Goal: Task Accomplishment & Management: Use online tool/utility

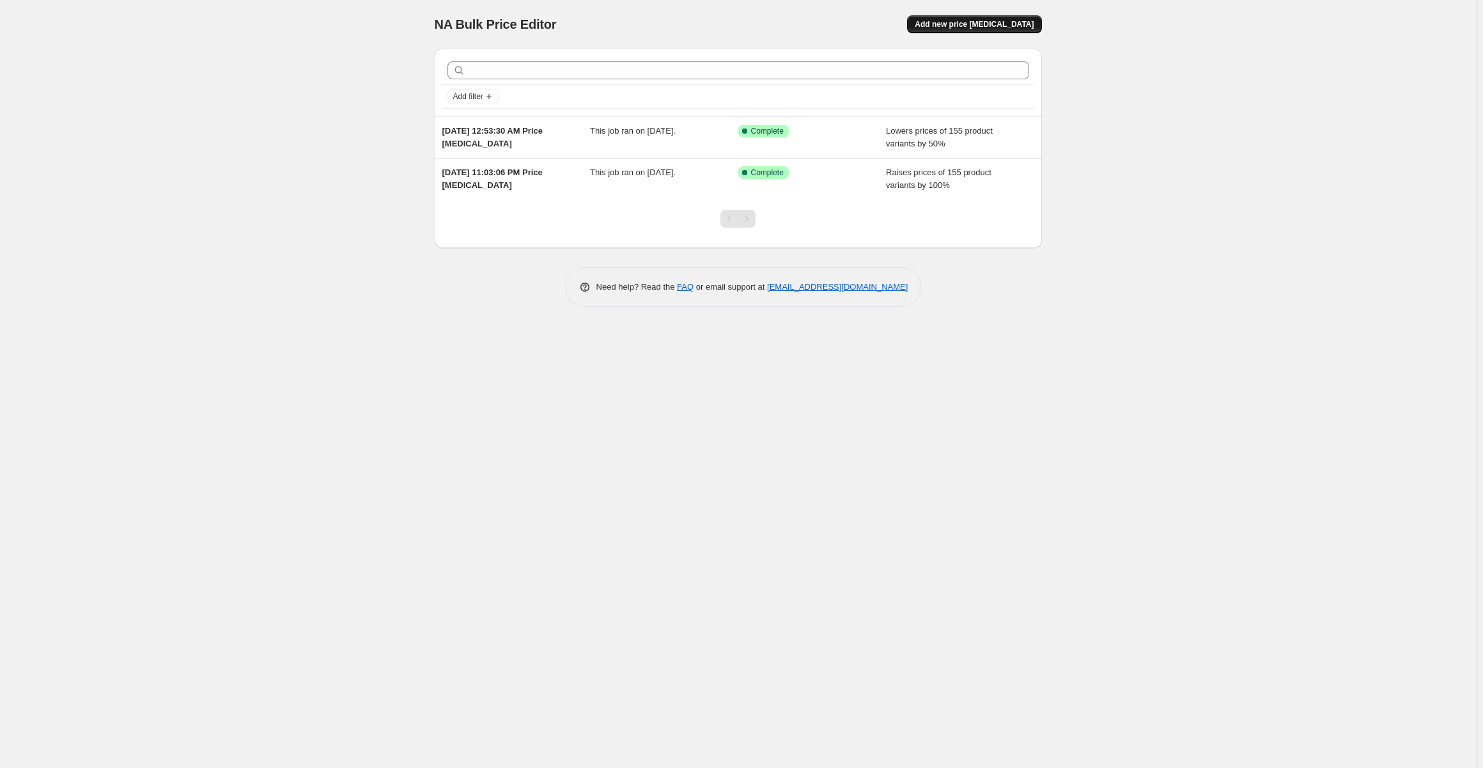
click at [995, 19] on button "Add new price [MEDICAL_DATA]" at bounding box center [974, 24] width 134 height 18
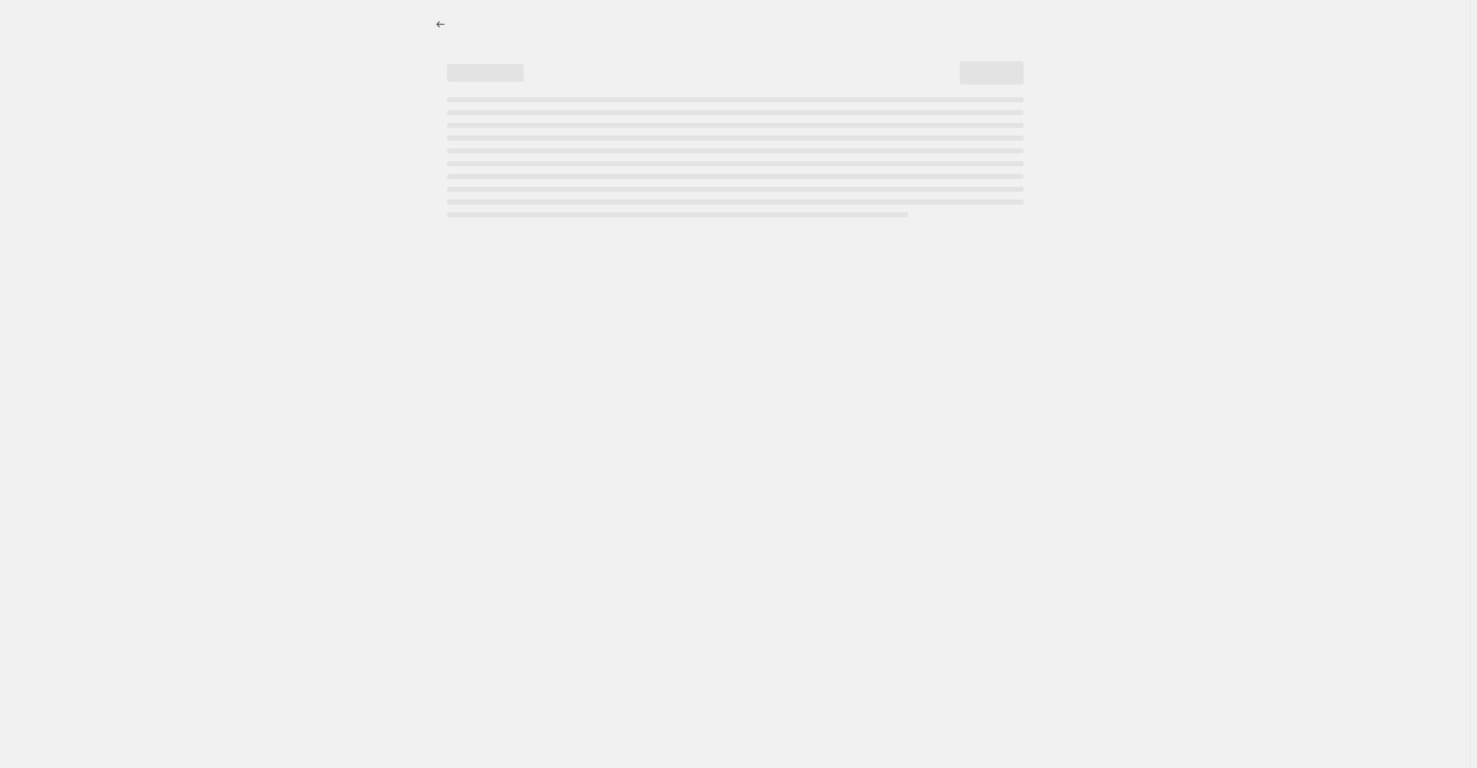
select select "percentage"
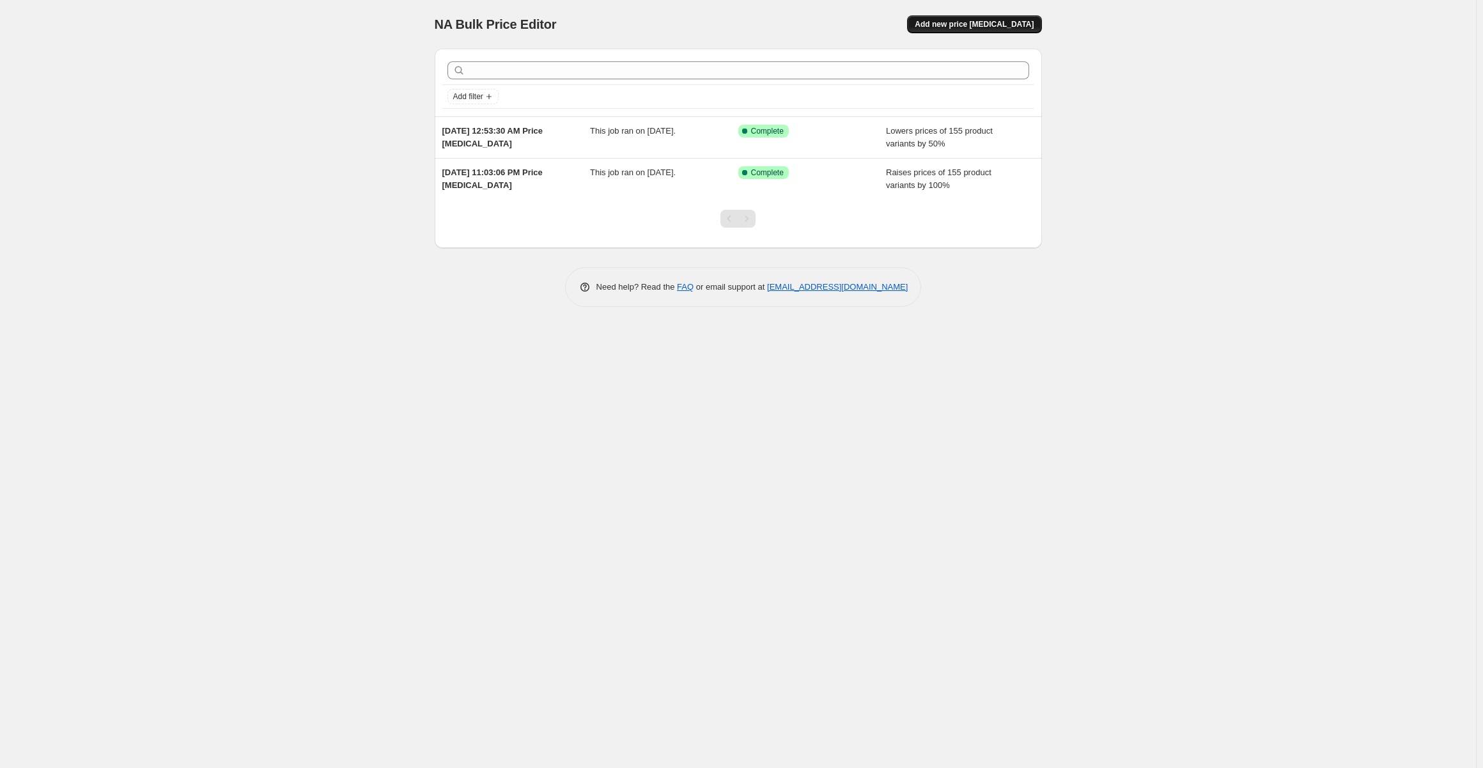
click at [980, 22] on span "Add new price [MEDICAL_DATA]" at bounding box center [974, 24] width 119 height 10
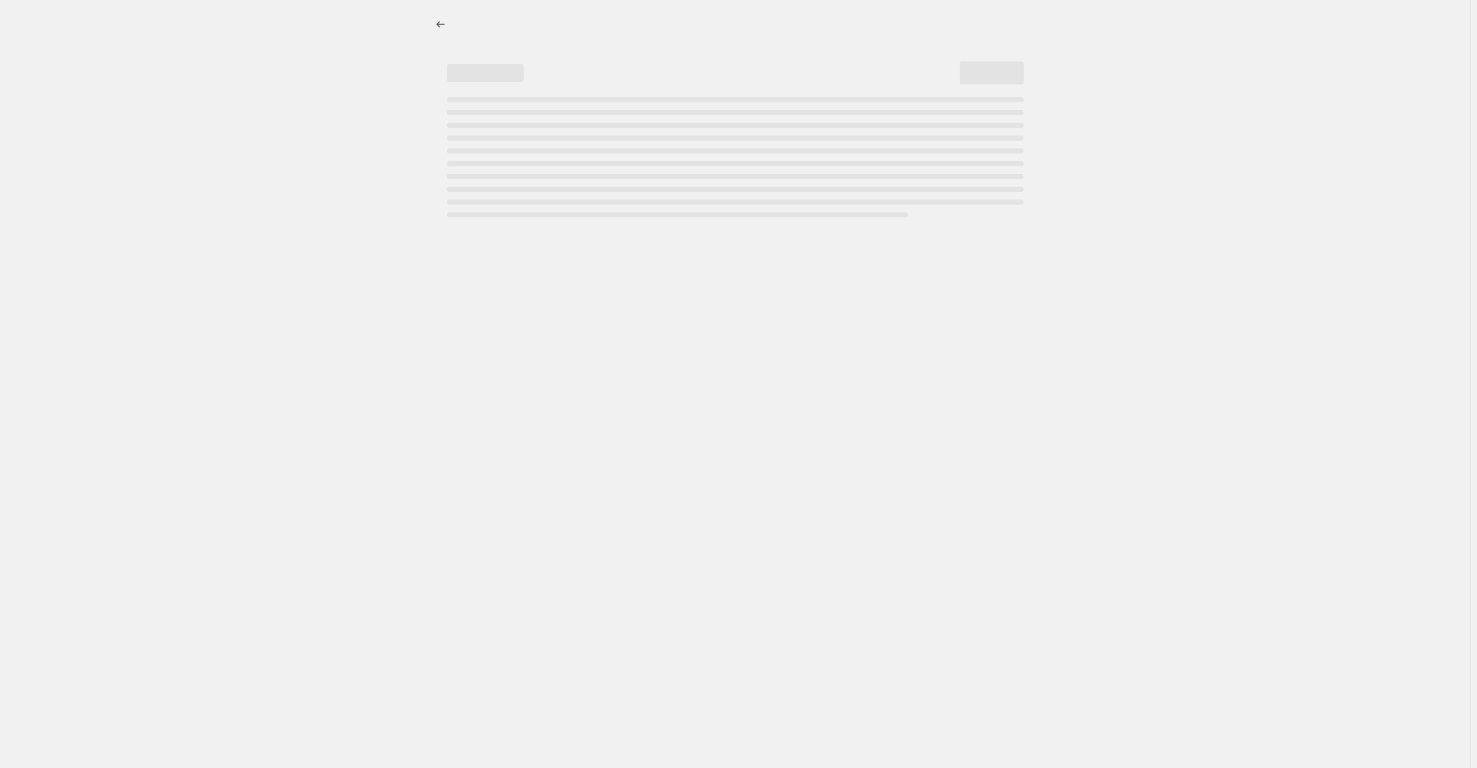
select select "percentage"
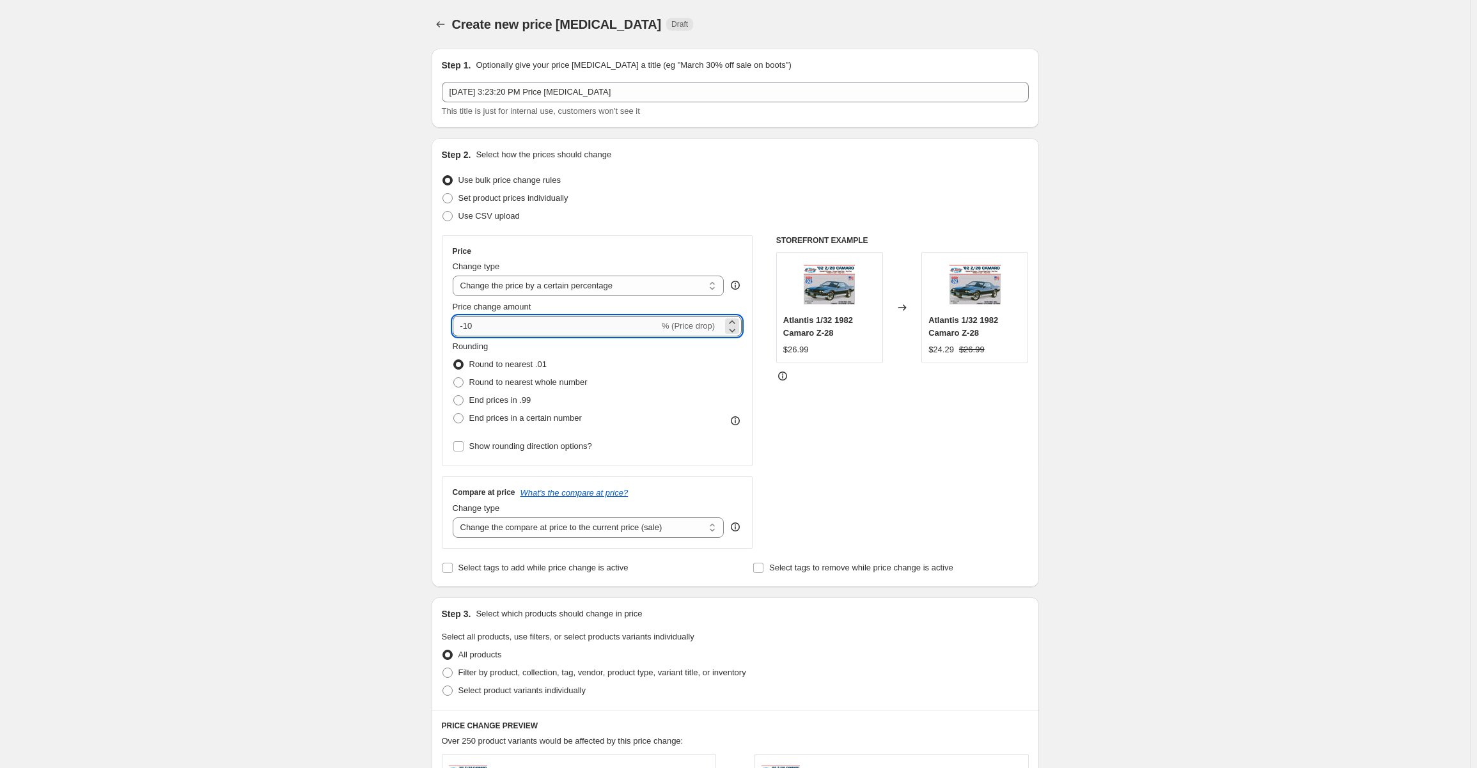
drag, startPoint x: 515, startPoint y: 325, endPoint x: 468, endPoint y: 324, distance: 47.3
click at [469, 325] on input "-10" at bounding box center [556, 326] width 206 height 20
click at [1332, 484] on div "Create new price [MEDICAL_DATA]. This page is ready Create new price [MEDICAL_D…" at bounding box center [735, 643] width 1470 height 1286
drag, startPoint x: 477, startPoint y: 326, endPoint x: 467, endPoint y: 326, distance: 9.6
click at [468, 327] on input "-90" at bounding box center [556, 326] width 206 height 20
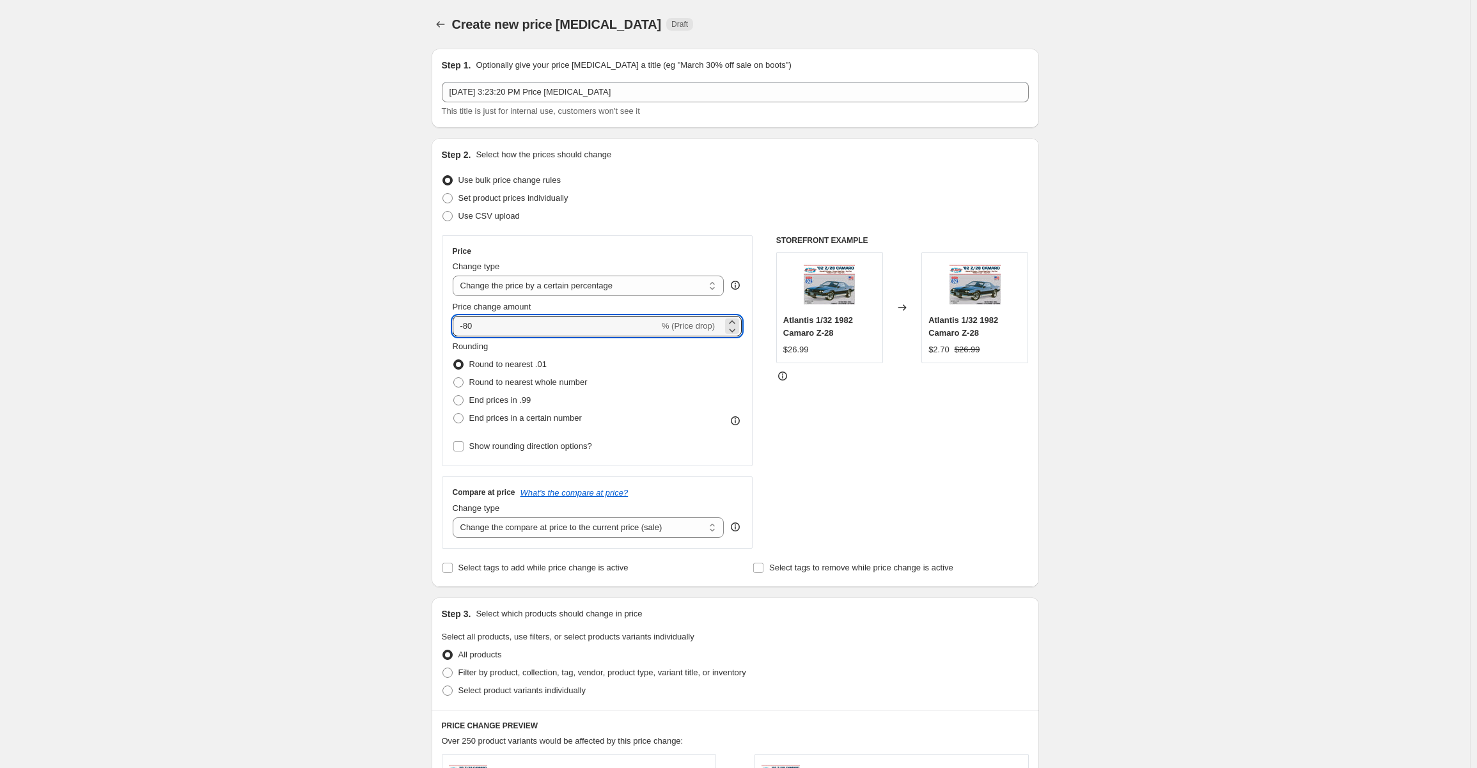
type input "-80"
click at [1151, 362] on div "Create new price [MEDICAL_DATA]. This page is ready Create new price [MEDICAL_D…" at bounding box center [735, 643] width 1470 height 1286
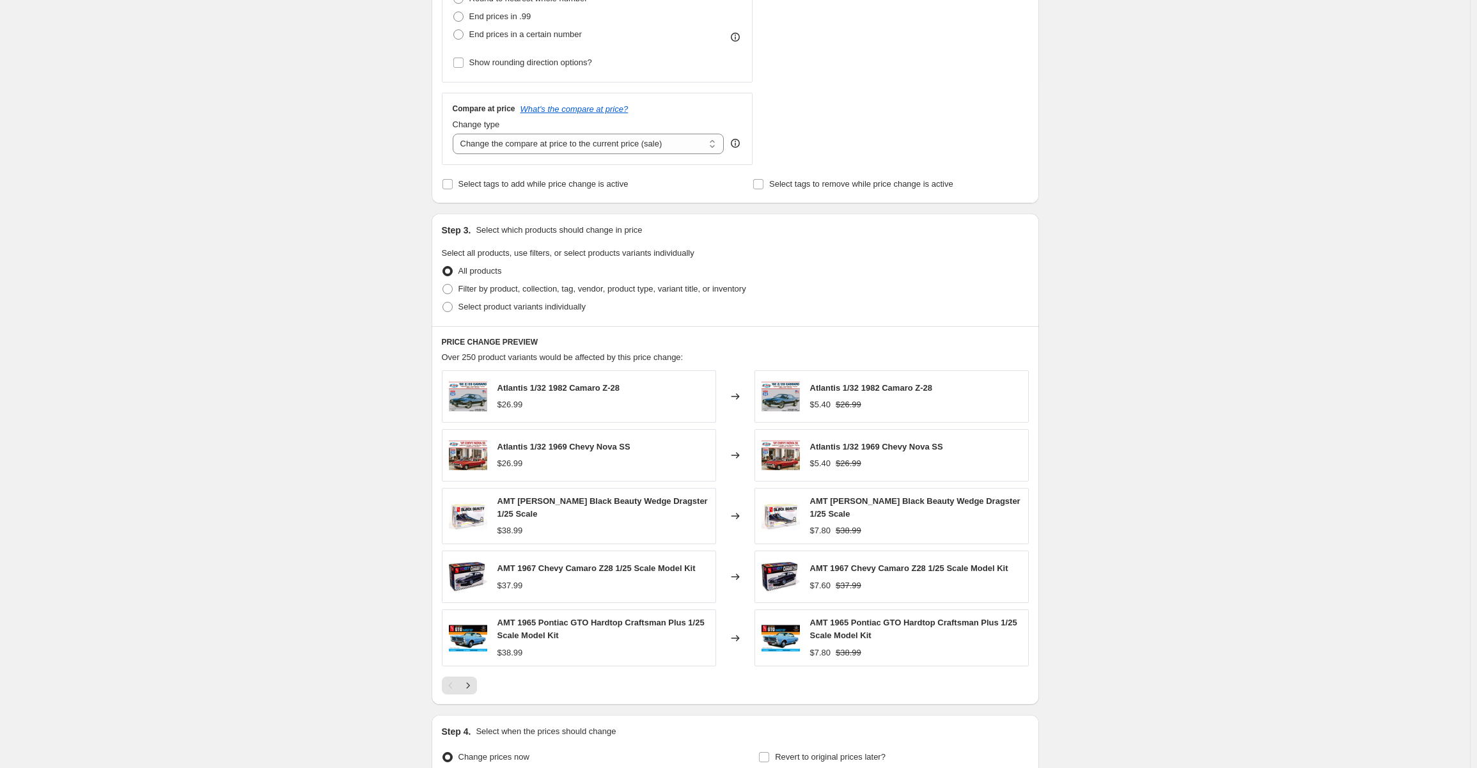
scroll to position [515, 0]
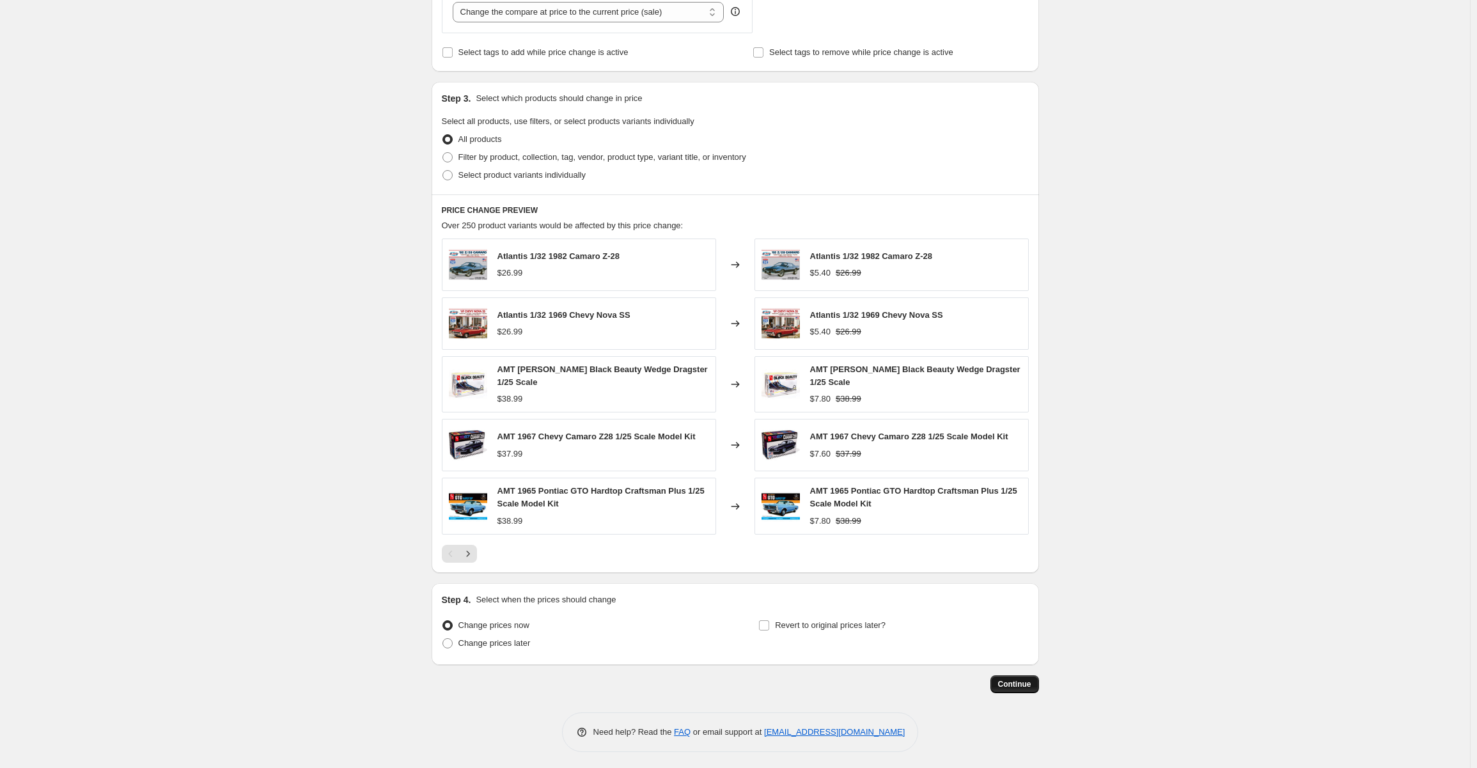
click at [1018, 679] on span "Continue" at bounding box center [1014, 684] width 33 height 10
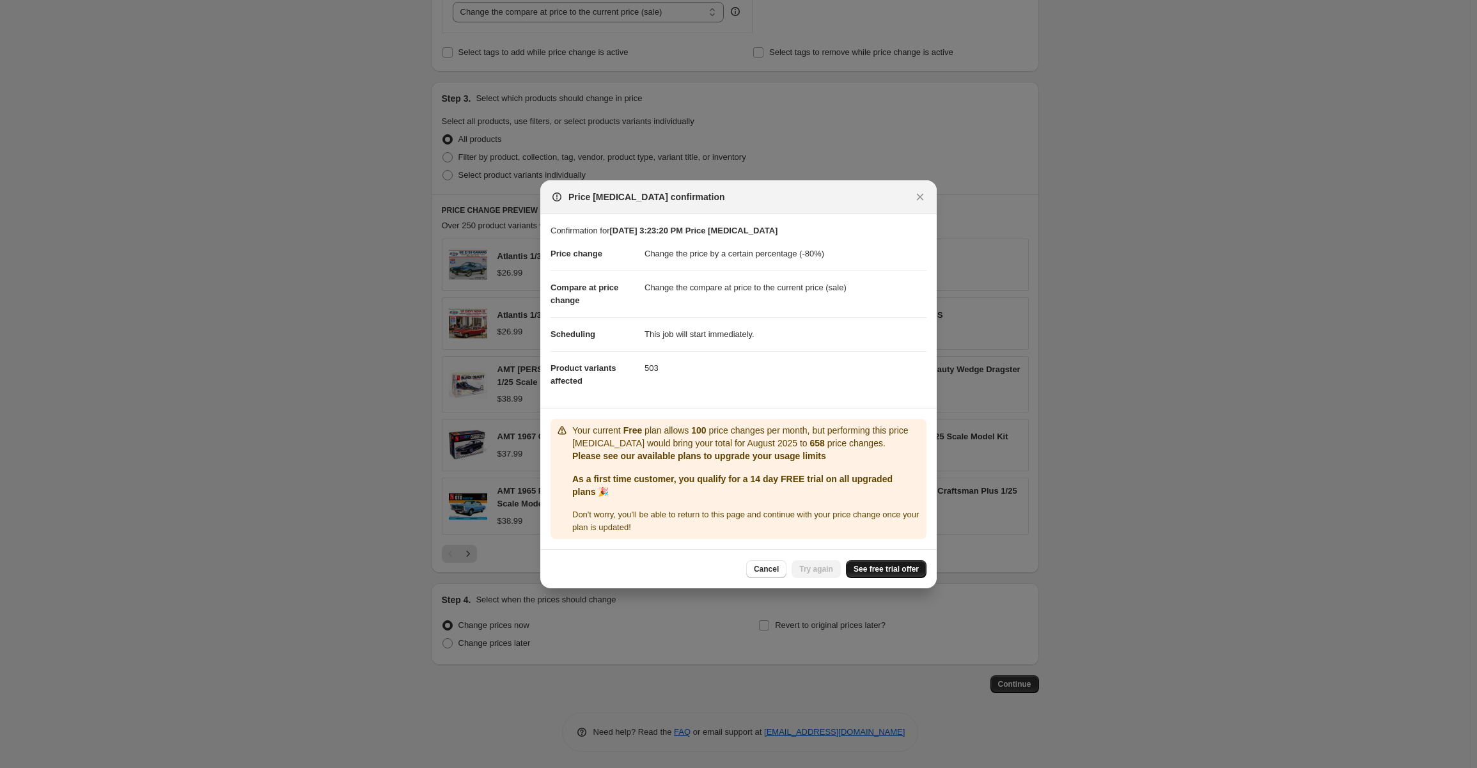
click at [883, 564] on span "See free trial offer" at bounding box center [885, 569] width 65 height 10
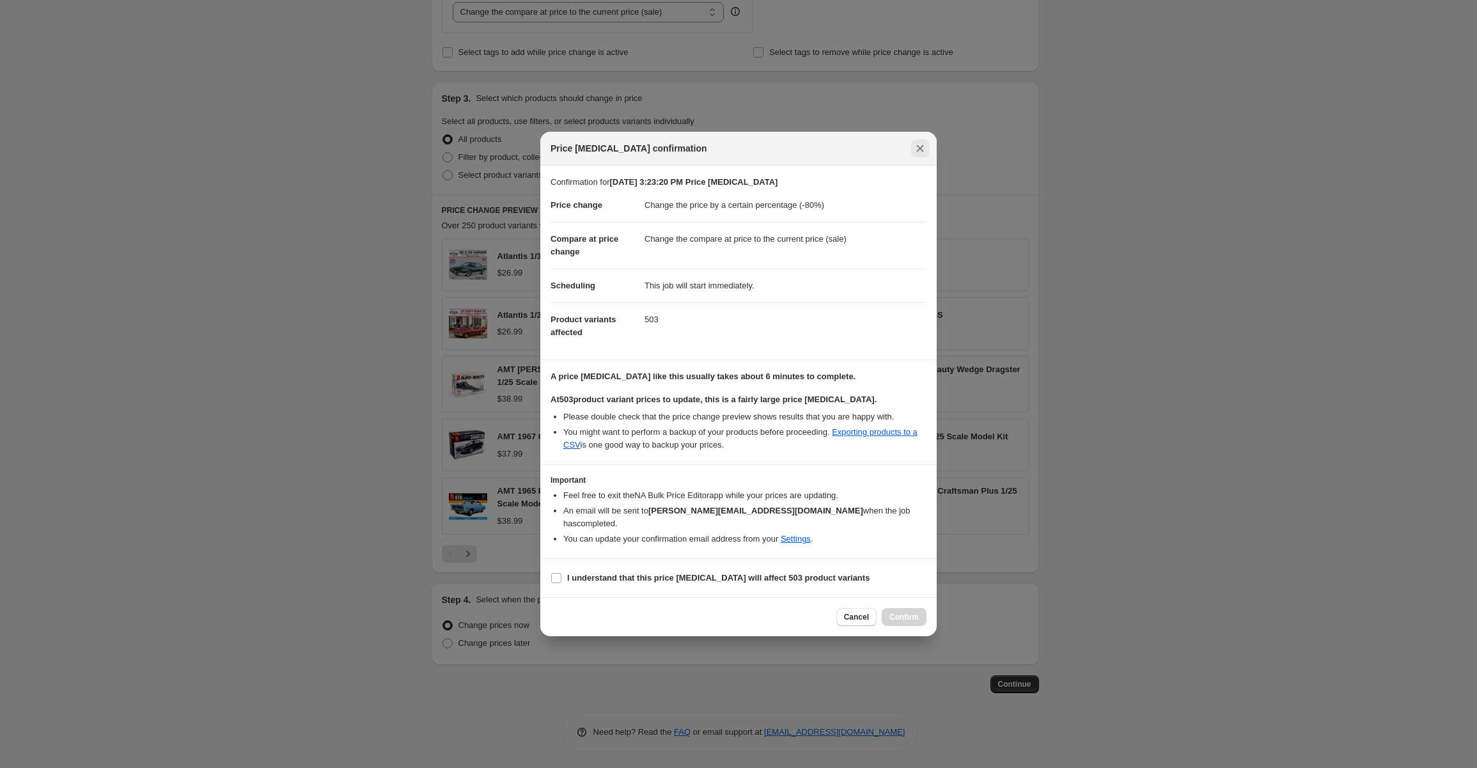
click at [923, 155] on icon "Close" at bounding box center [920, 148] width 13 height 13
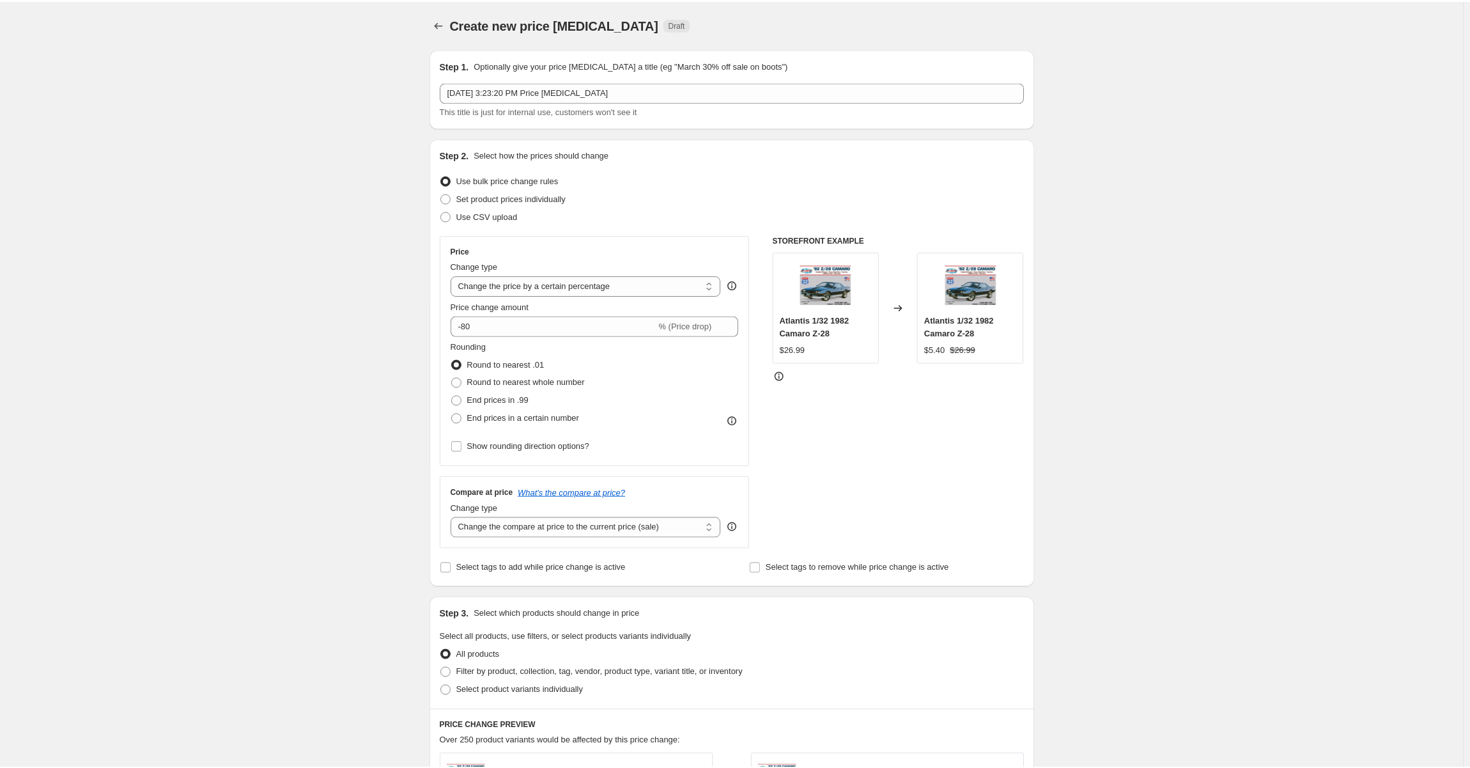
scroll to position [515, 0]
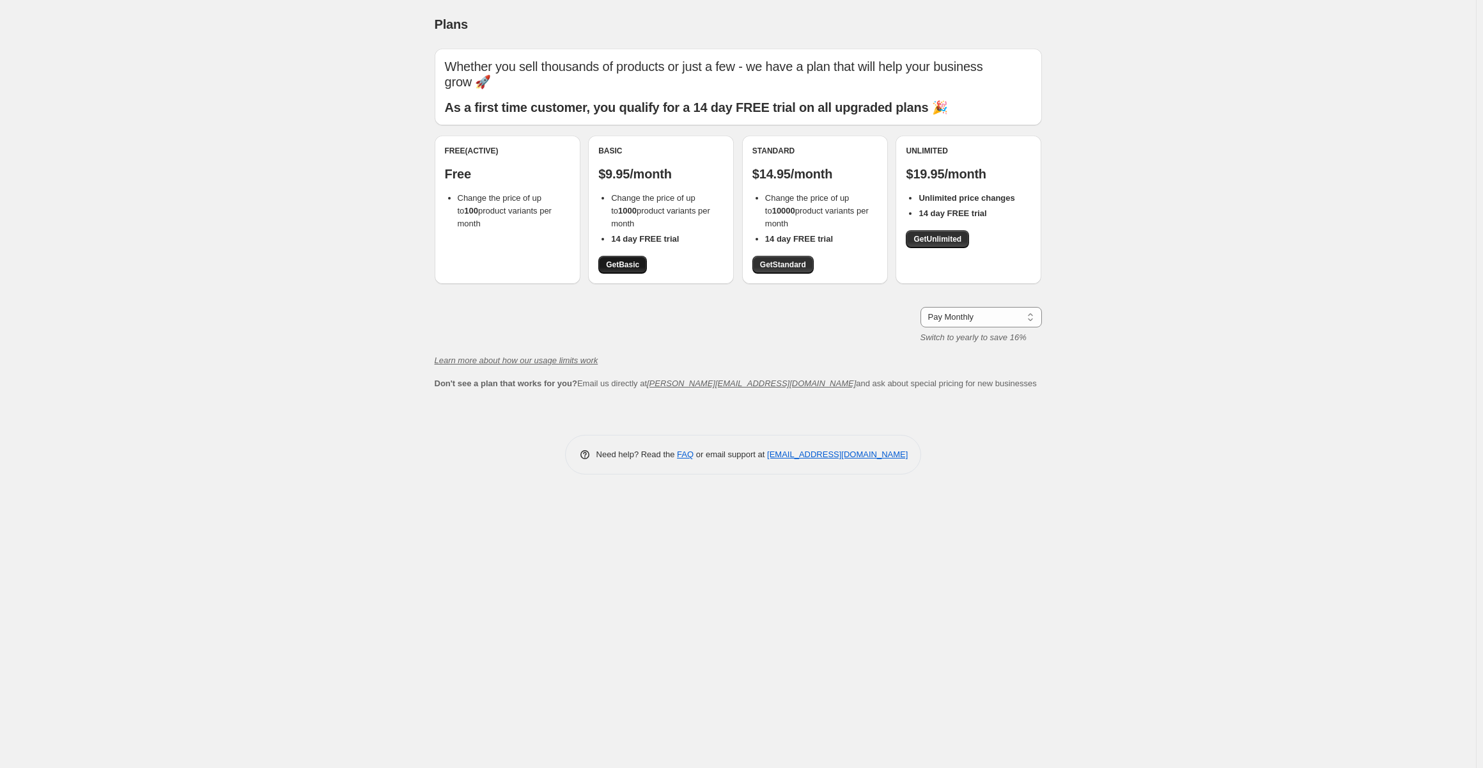
click at [621, 264] on span "Get Basic" at bounding box center [622, 265] width 33 height 10
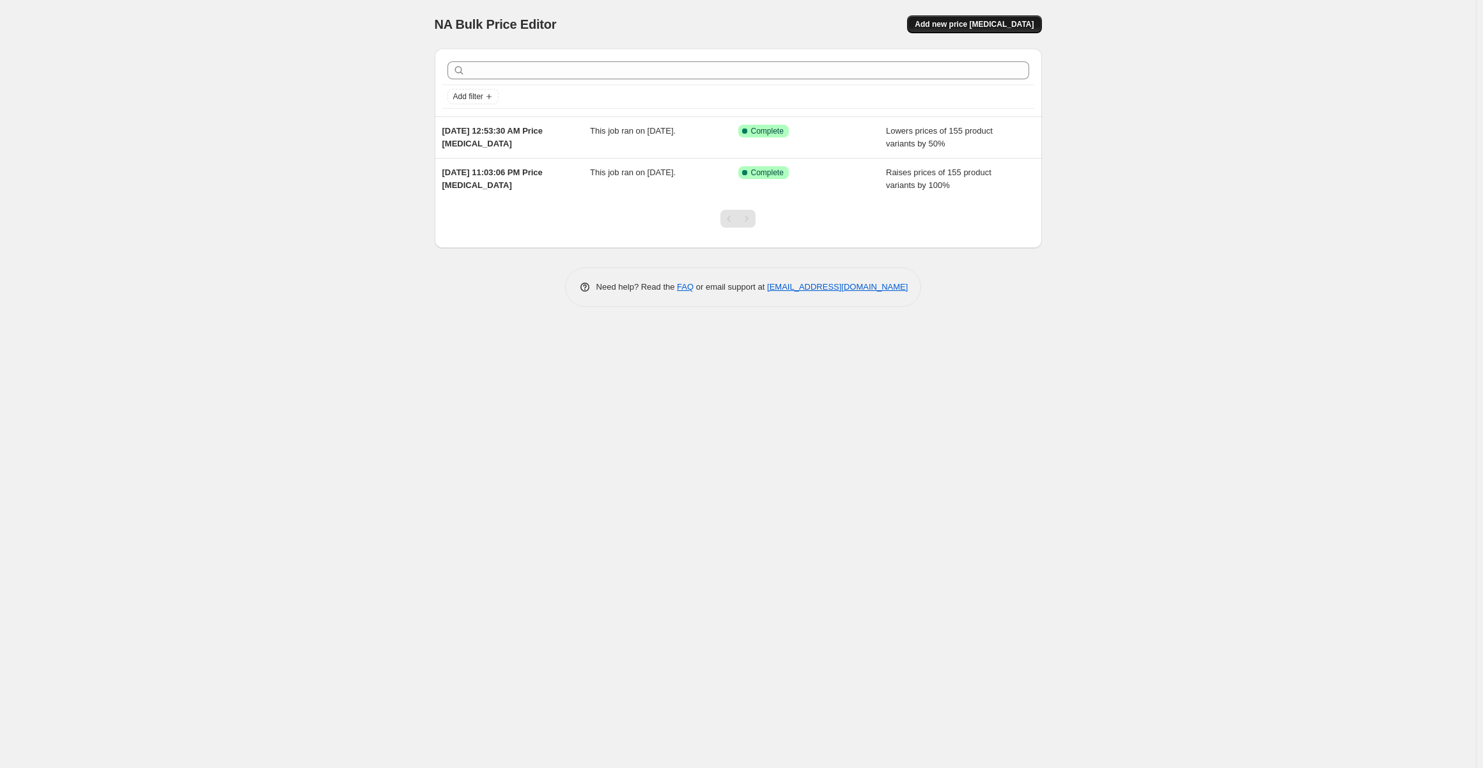
click at [954, 20] on span "Add new price [MEDICAL_DATA]" at bounding box center [974, 24] width 119 height 10
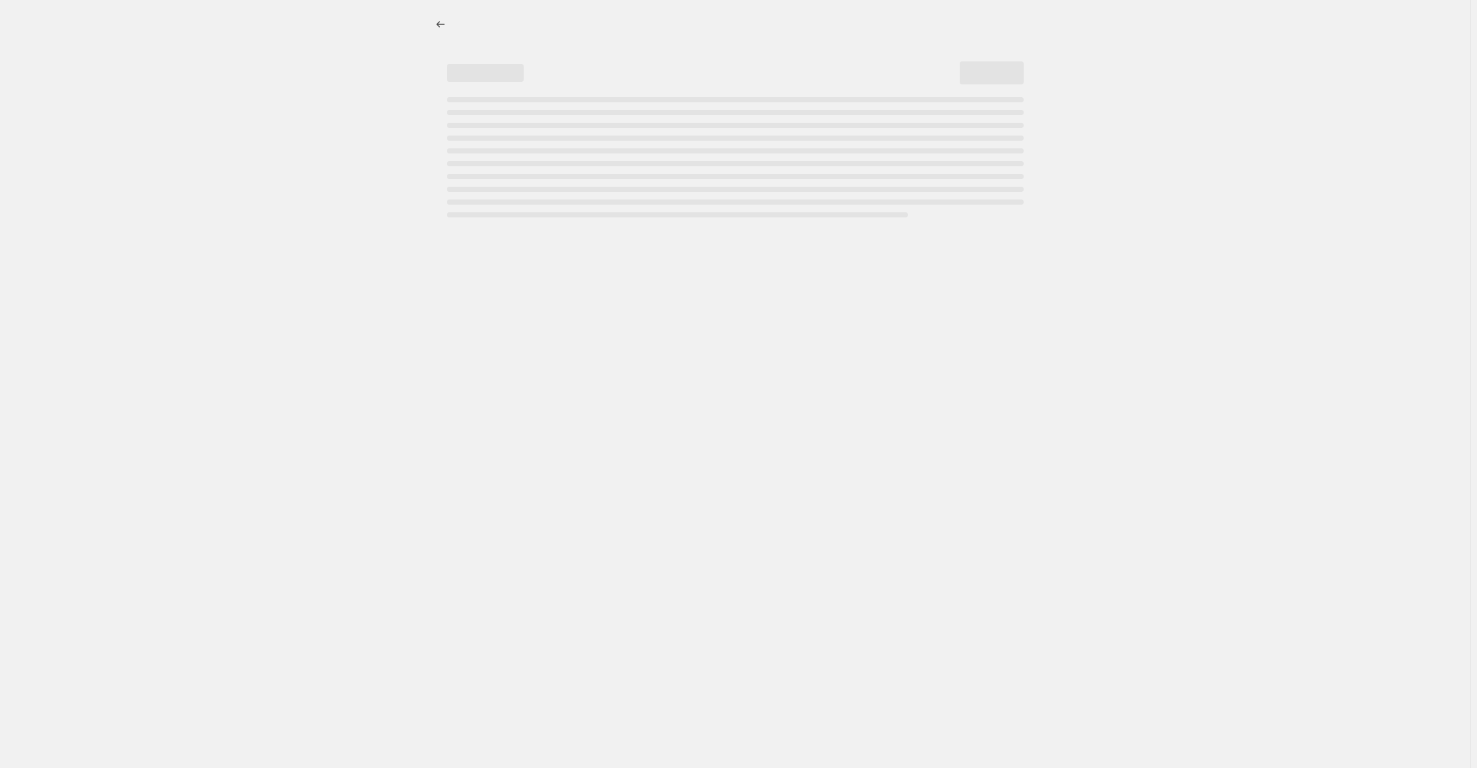
select select "percentage"
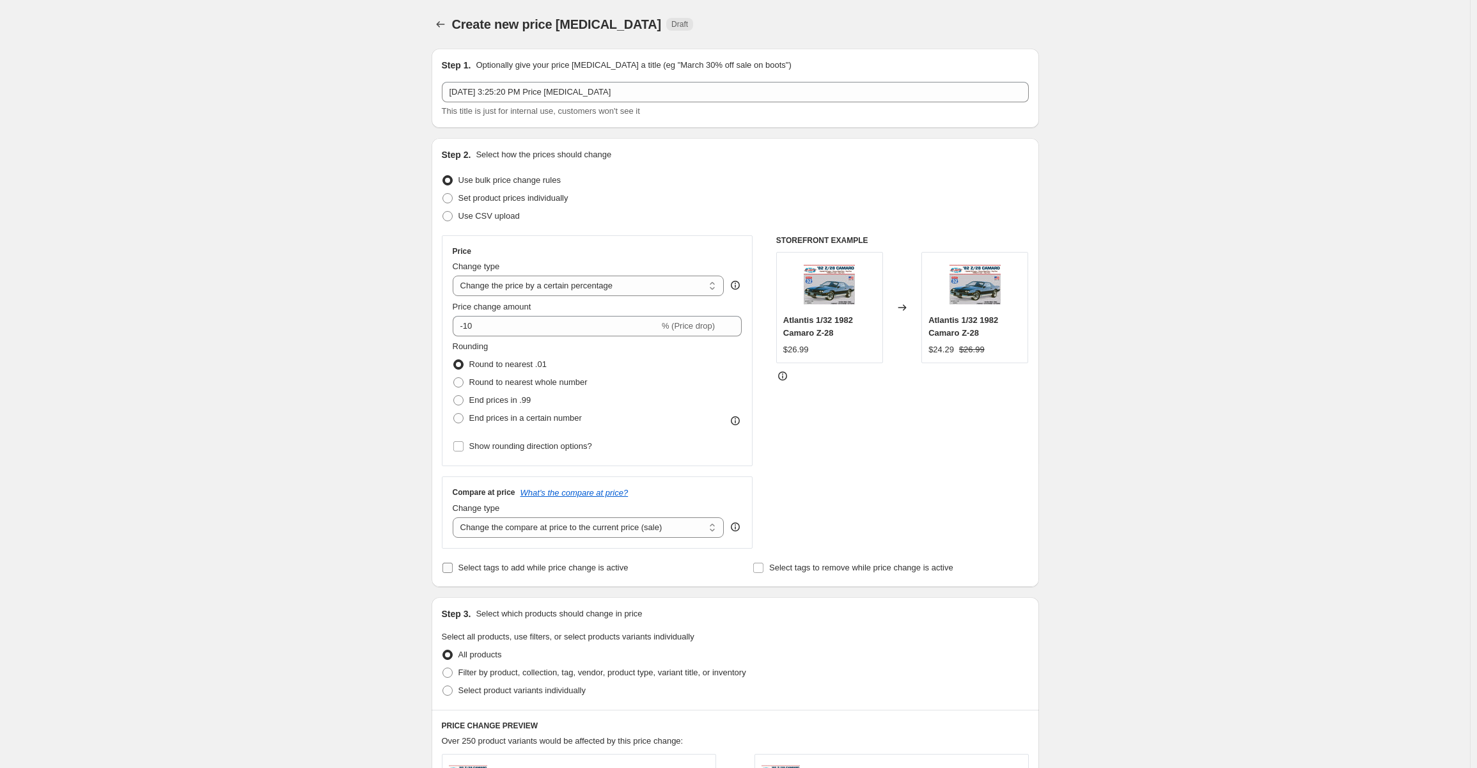
scroll to position [192, 0]
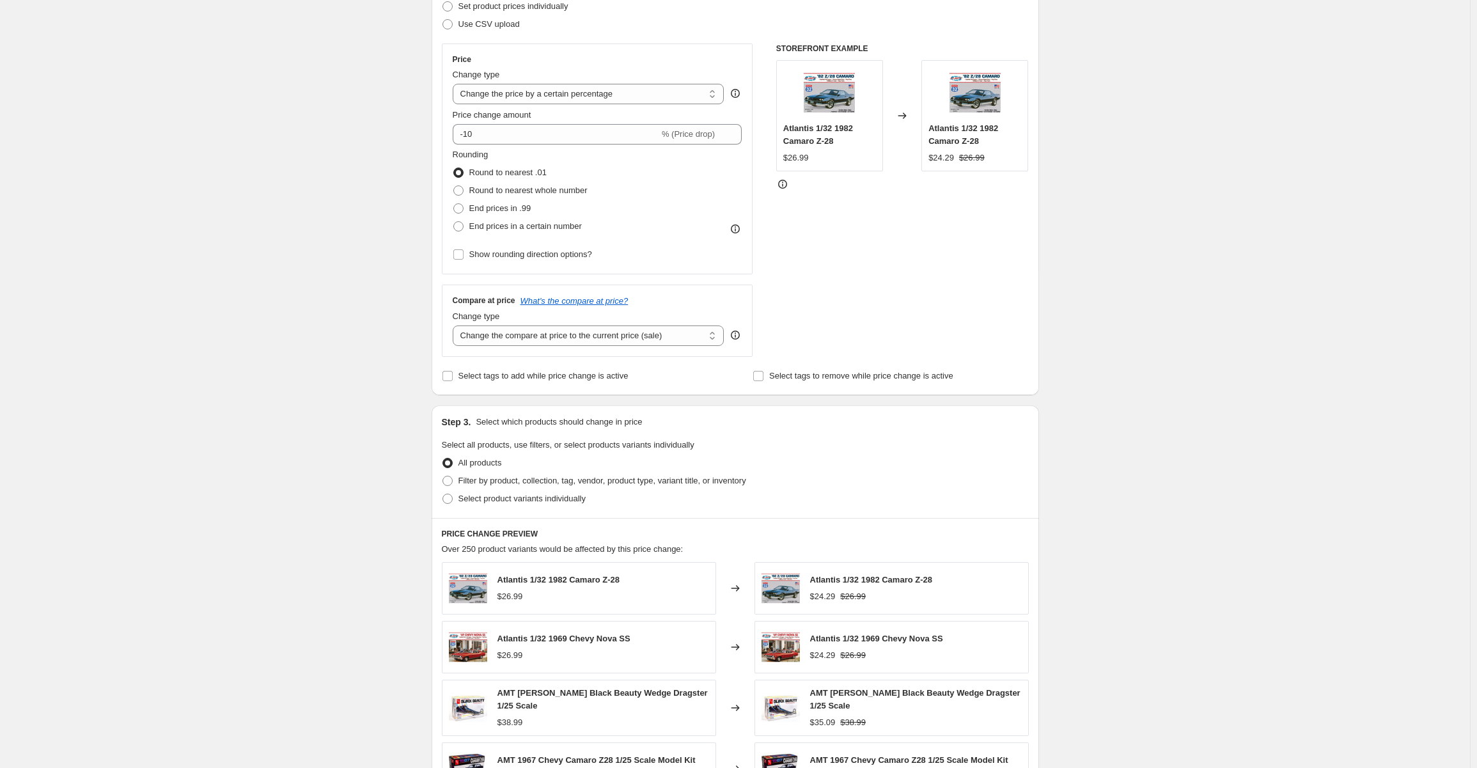
click at [497, 120] on div "Price change amount -10 % (Price drop)" at bounding box center [598, 127] width 290 height 36
click at [491, 130] on input "-10" at bounding box center [556, 134] width 206 height 20
type input "-1"
type input "-80"
click at [1258, 332] on div "Create new price change job. This page is ready Create new price change job Dra…" at bounding box center [735, 451] width 1470 height 1286
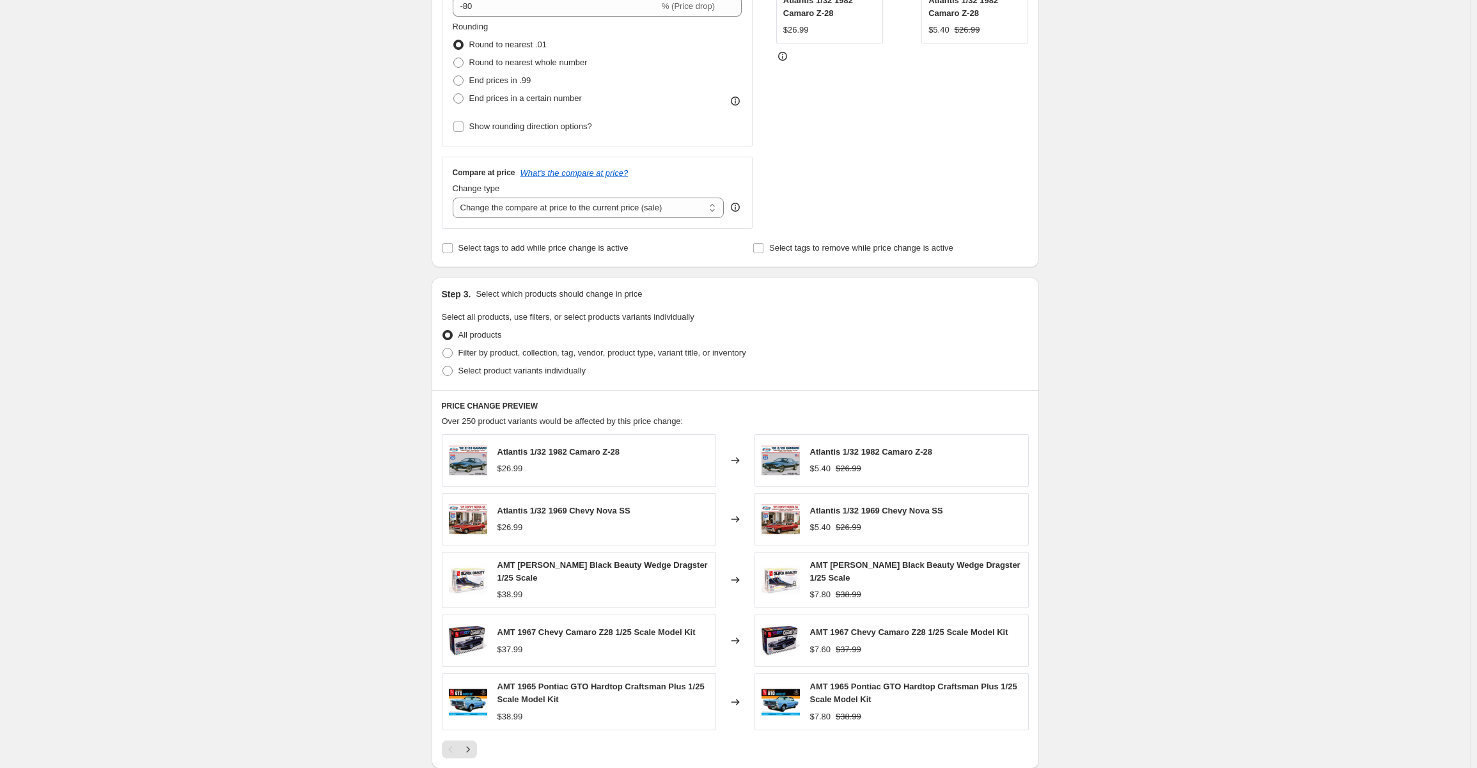
scroll to position [515, 0]
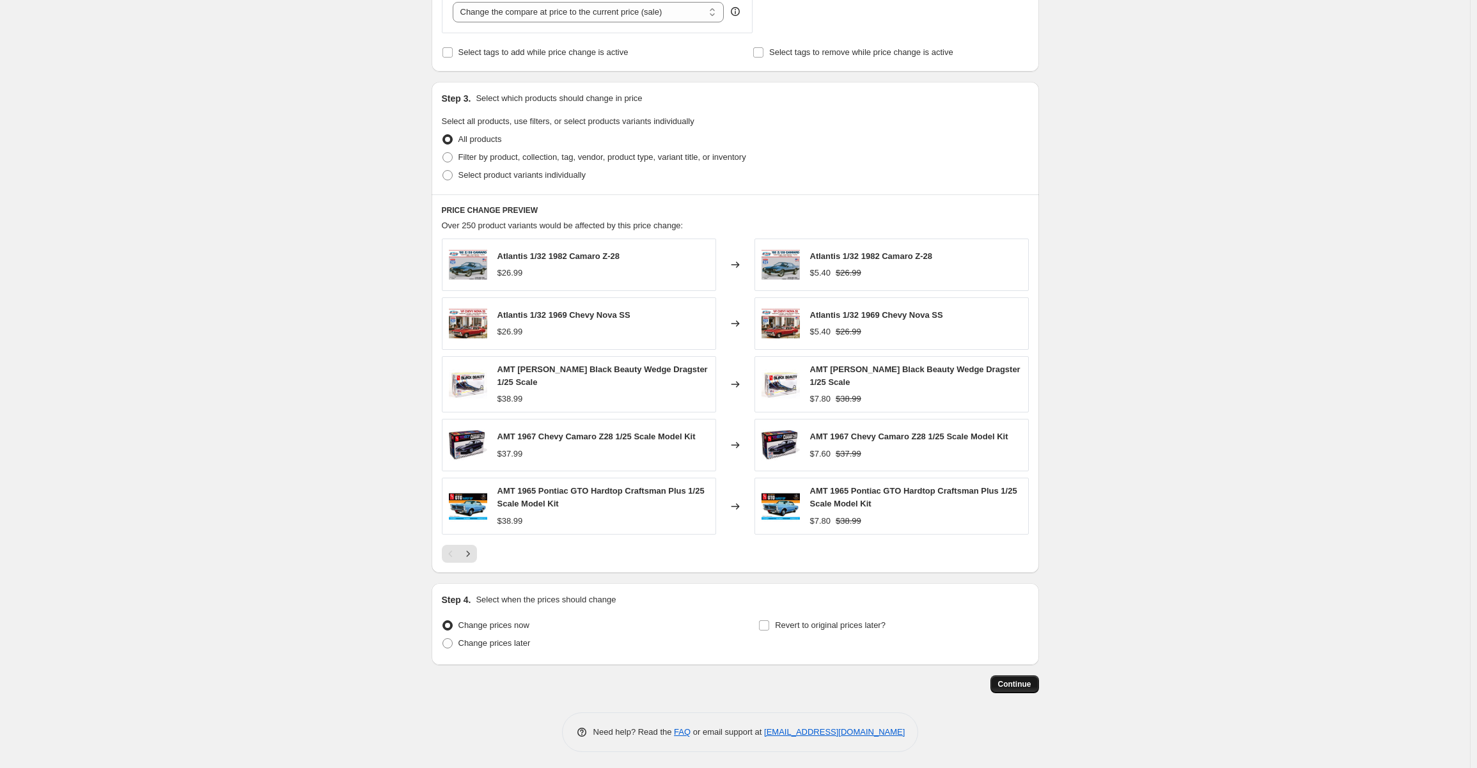
click at [1031, 681] on span "Continue" at bounding box center [1014, 684] width 33 height 10
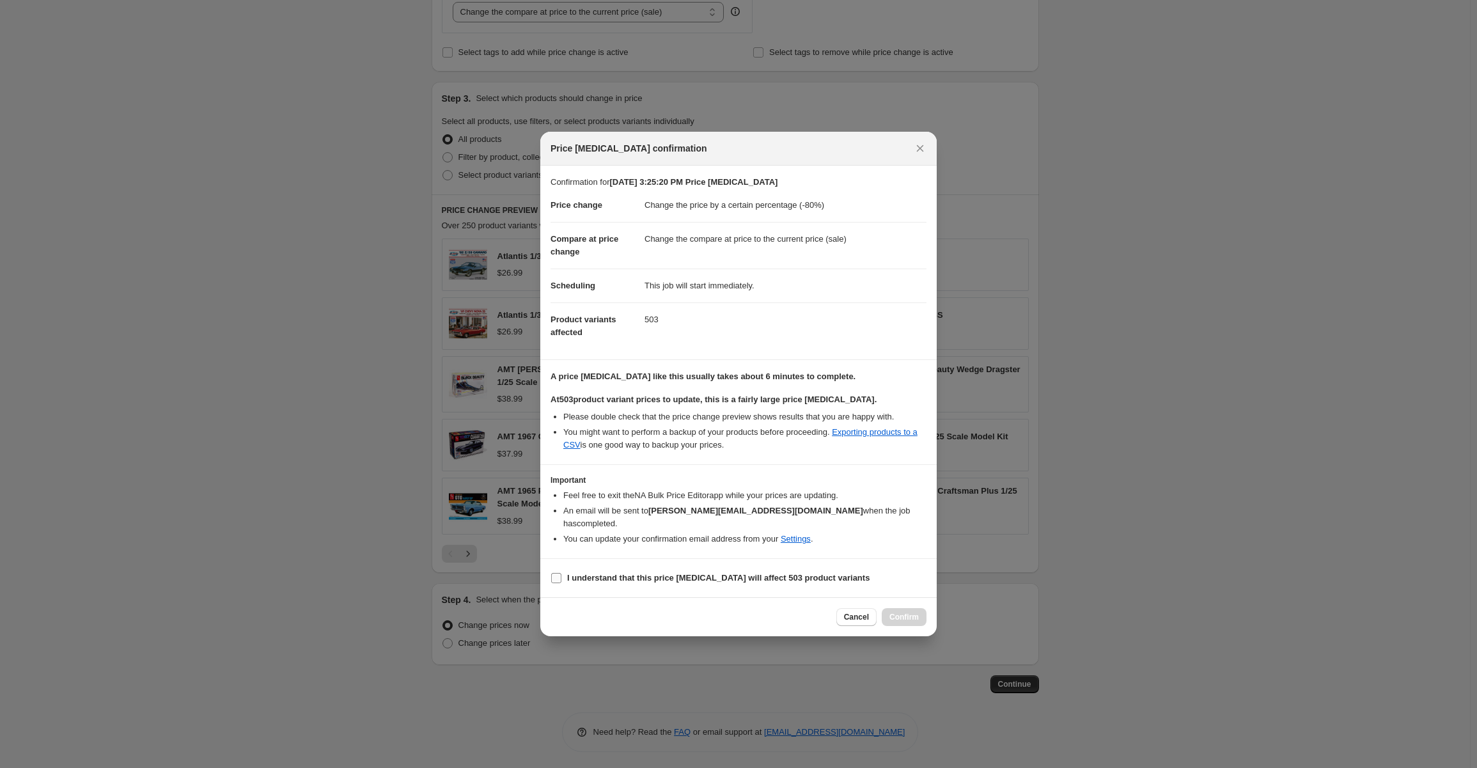
click at [566, 569] on label "I understand that this price [MEDICAL_DATA] will affect 503 product variants" at bounding box center [709, 578] width 319 height 18
click at [561, 573] on input "I understand that this price [MEDICAL_DATA] will affect 503 product variants" at bounding box center [556, 578] width 10 height 10
checkbox input "true"
click at [914, 612] on span "Confirm" at bounding box center [903, 617] width 29 height 10
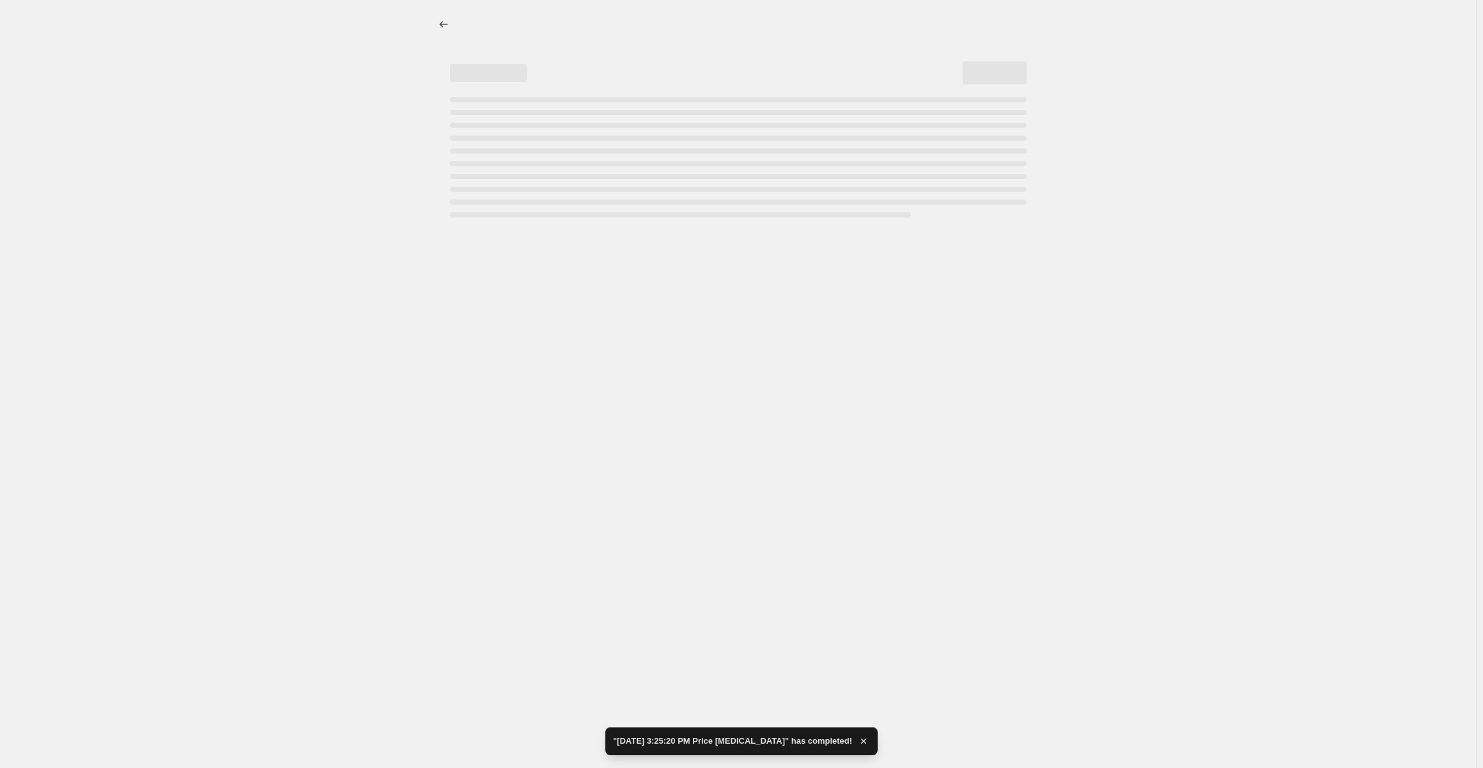
select select "percentage"
